Goal: Check status: Check status

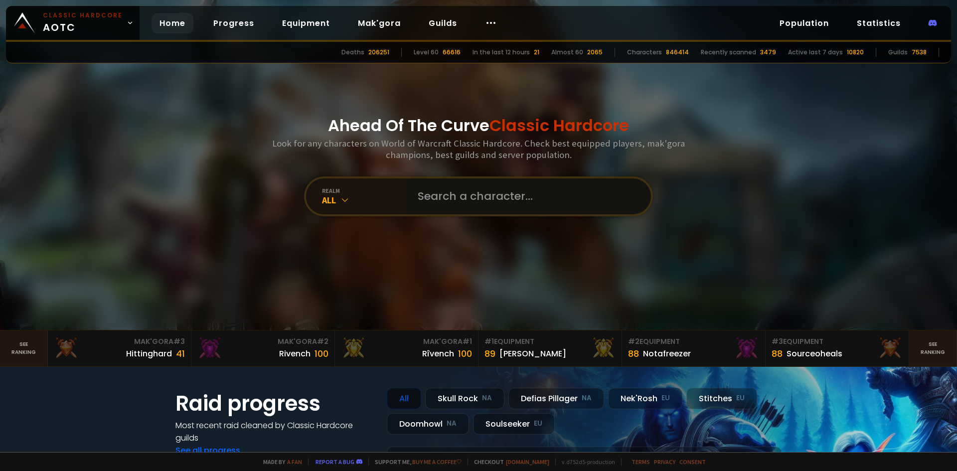
click at [518, 197] on input "text" at bounding box center [525, 196] width 227 height 36
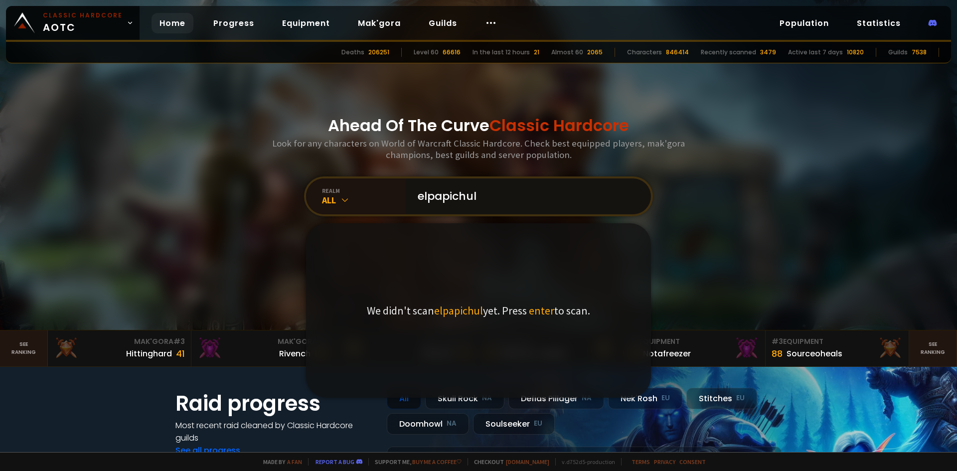
type input "elpapichulo"
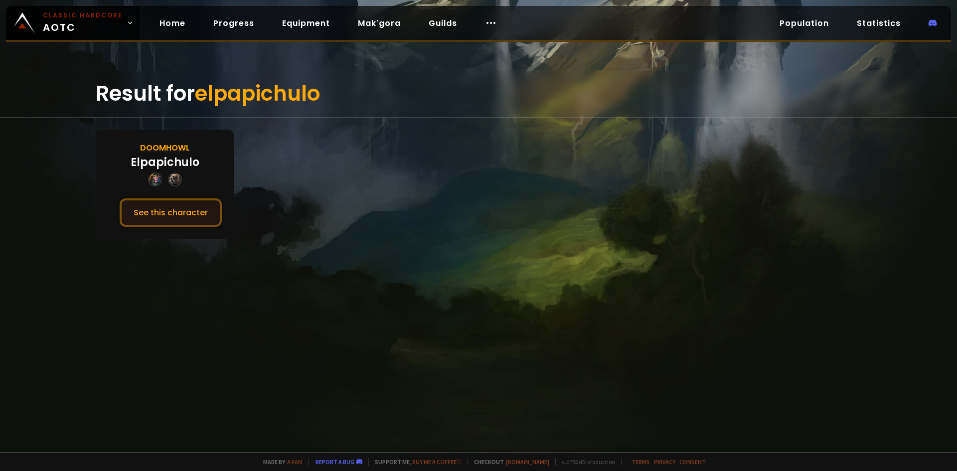
click at [178, 208] on button "See this character" at bounding box center [171, 212] width 102 height 28
